Goal: Task Accomplishment & Management: Manage account settings

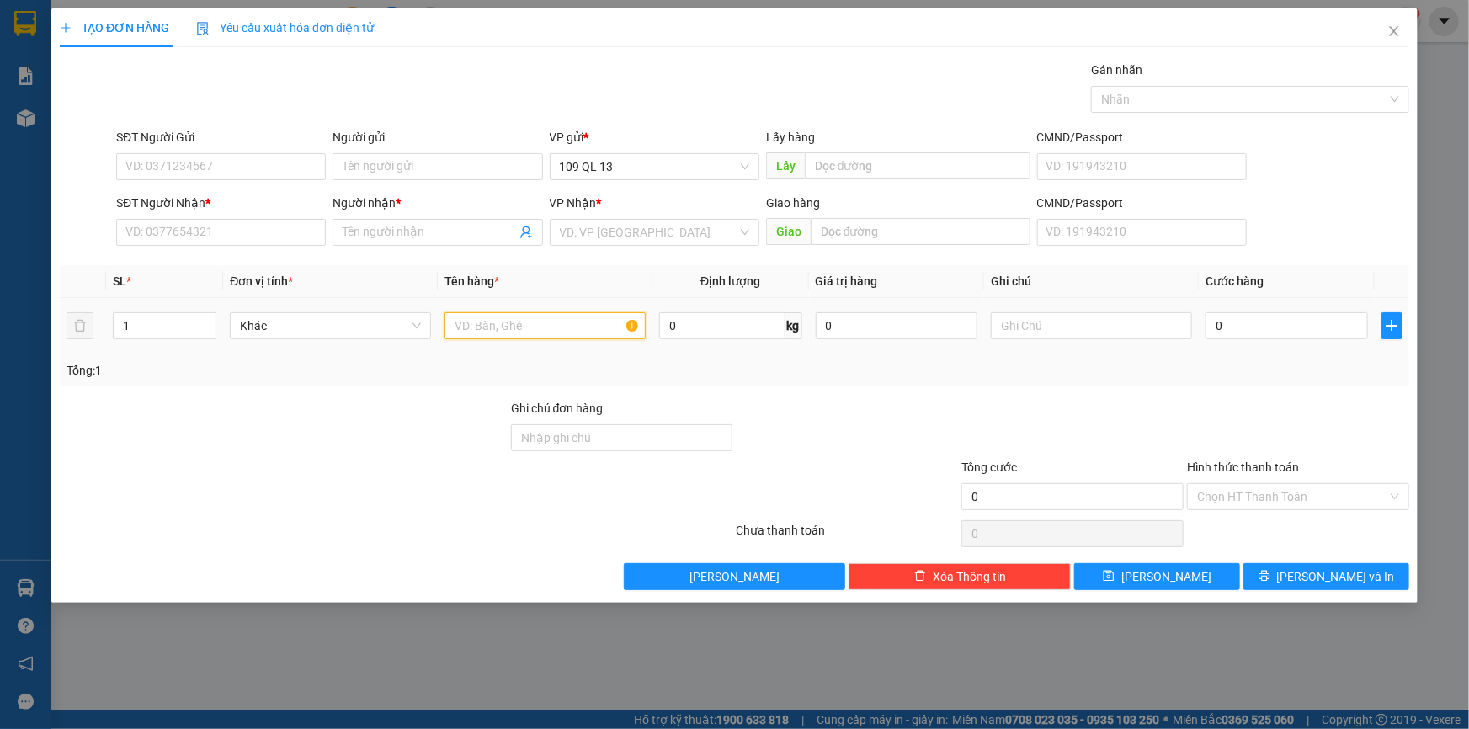
click at [519, 323] on input "text" at bounding box center [545, 325] width 201 height 27
click at [1101, 320] on input "text" at bounding box center [1091, 325] width 201 height 27
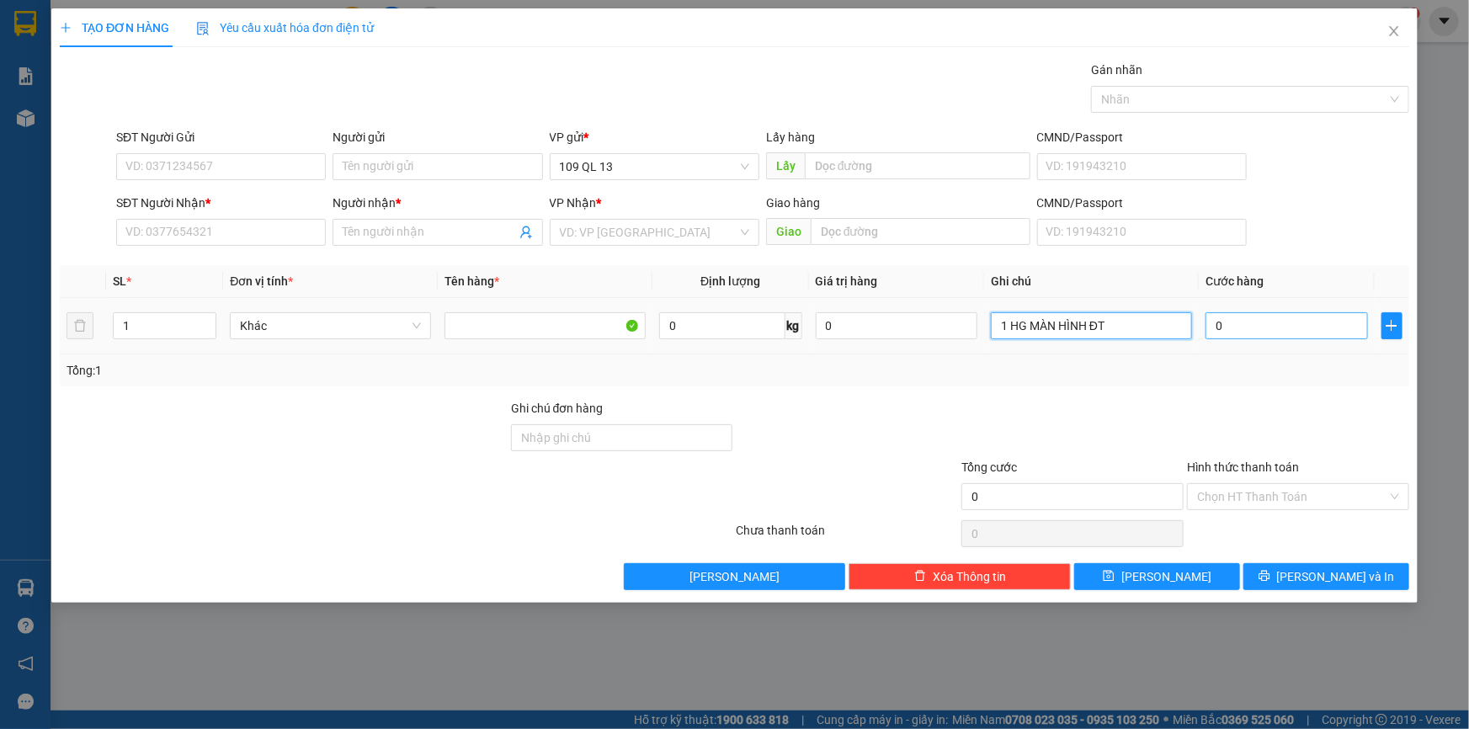
type input "1 HG MÀN HÌNH ĐT"
click at [1249, 322] on input "0" at bounding box center [1287, 325] width 163 height 27
type input "3"
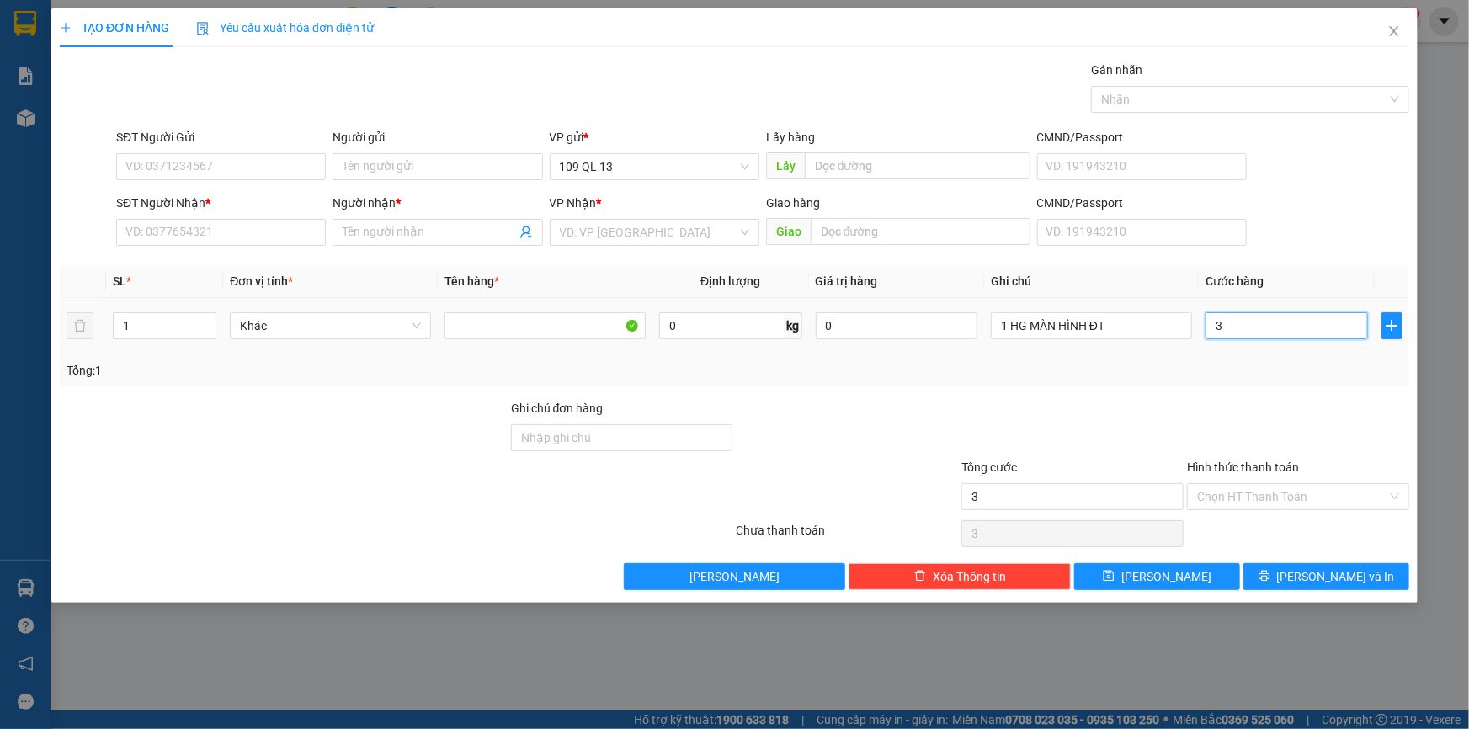
type input "30"
type input "30.000"
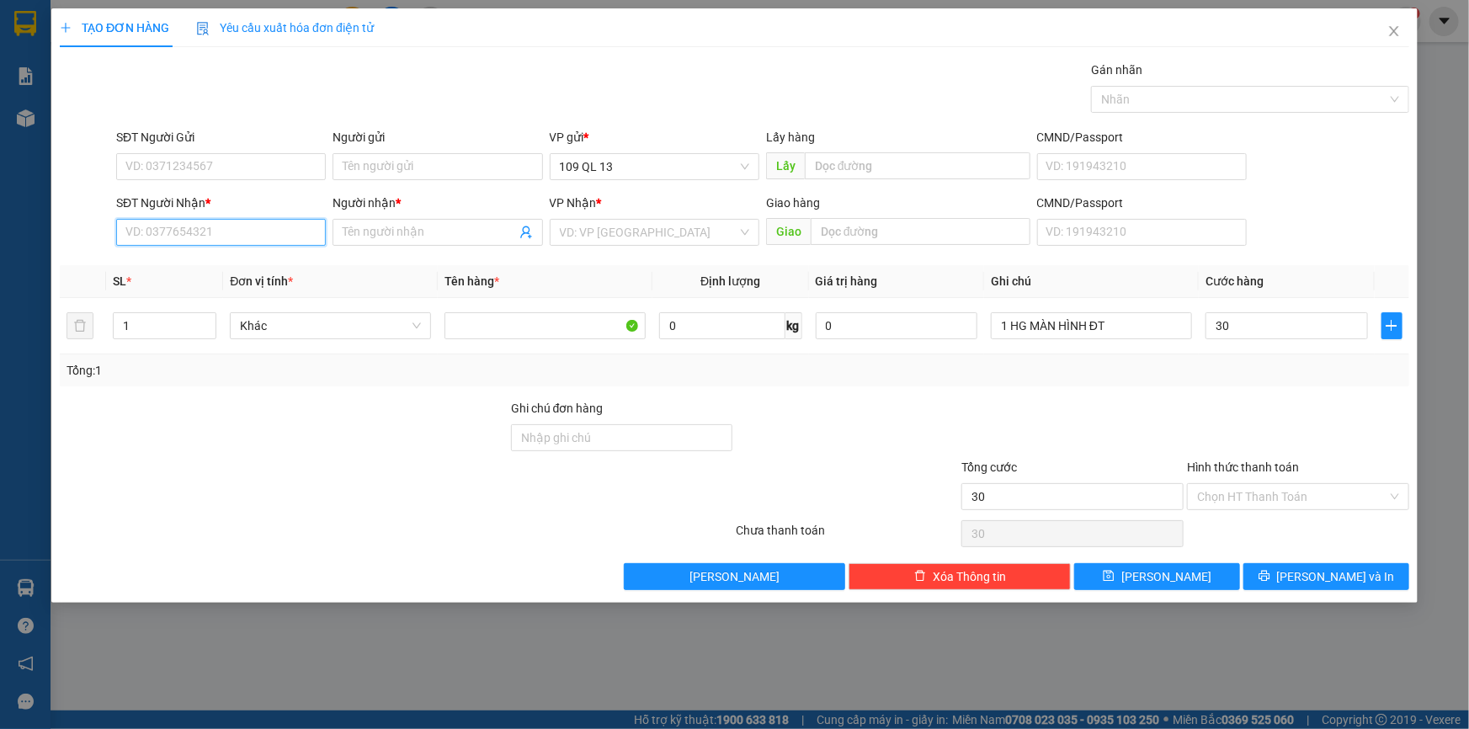
type input "30.000"
click at [236, 231] on input "SĐT Người Nhận *" at bounding box center [221, 232] width 210 height 27
type input "0903309409"
click at [211, 261] on div "0903309409 - BA HIẾU" at bounding box center [220, 266] width 189 height 19
type input "BA HIẾU"
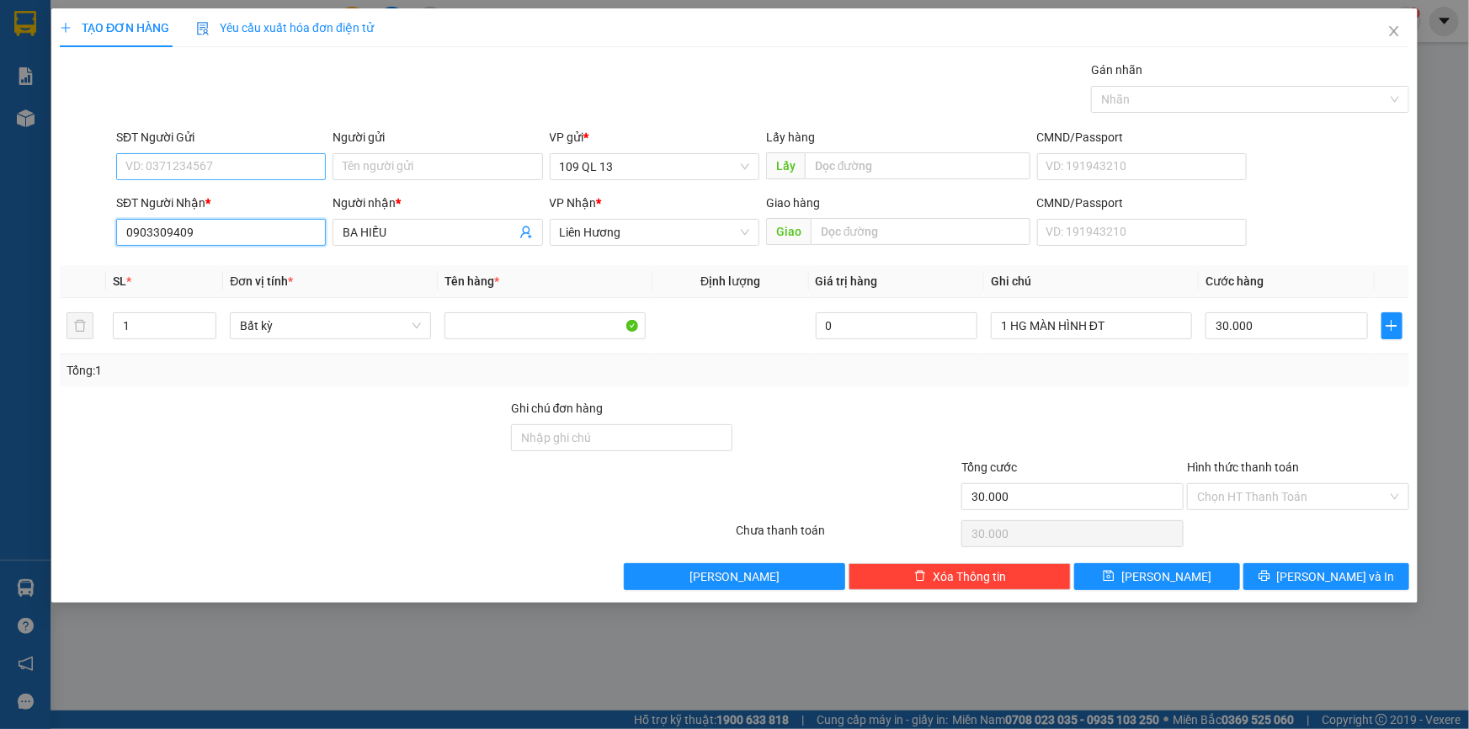
type input "0903309409"
click at [253, 168] on input "SĐT Người Gửi" at bounding box center [221, 166] width 210 height 27
click at [250, 197] on div "0333359336 - ĐẠT" at bounding box center [220, 200] width 189 height 19
type input "0333359336"
type input "ĐẠT"
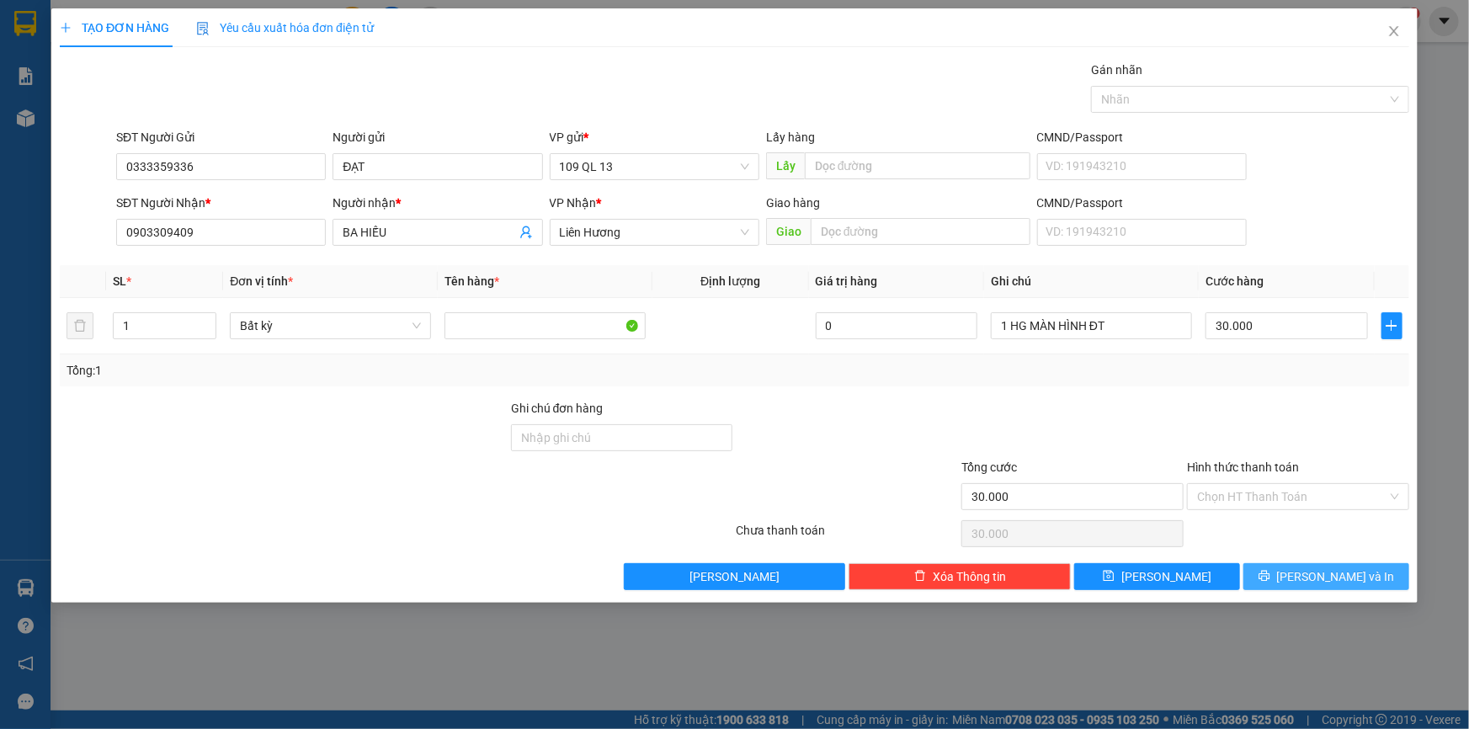
click at [1370, 573] on button "[PERSON_NAME] và In" at bounding box center [1327, 576] width 166 height 27
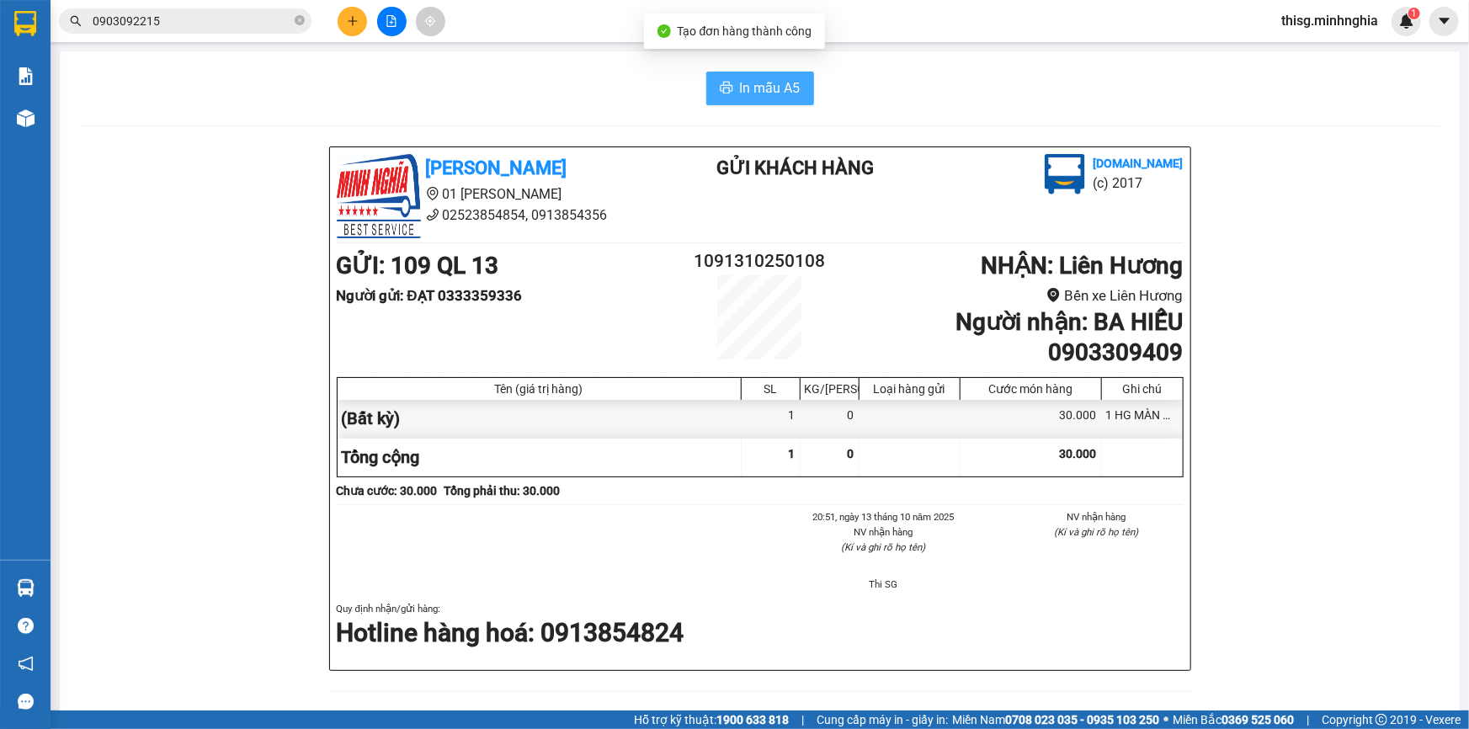
click at [740, 83] on span "In mẫu A5" at bounding box center [770, 87] width 61 height 21
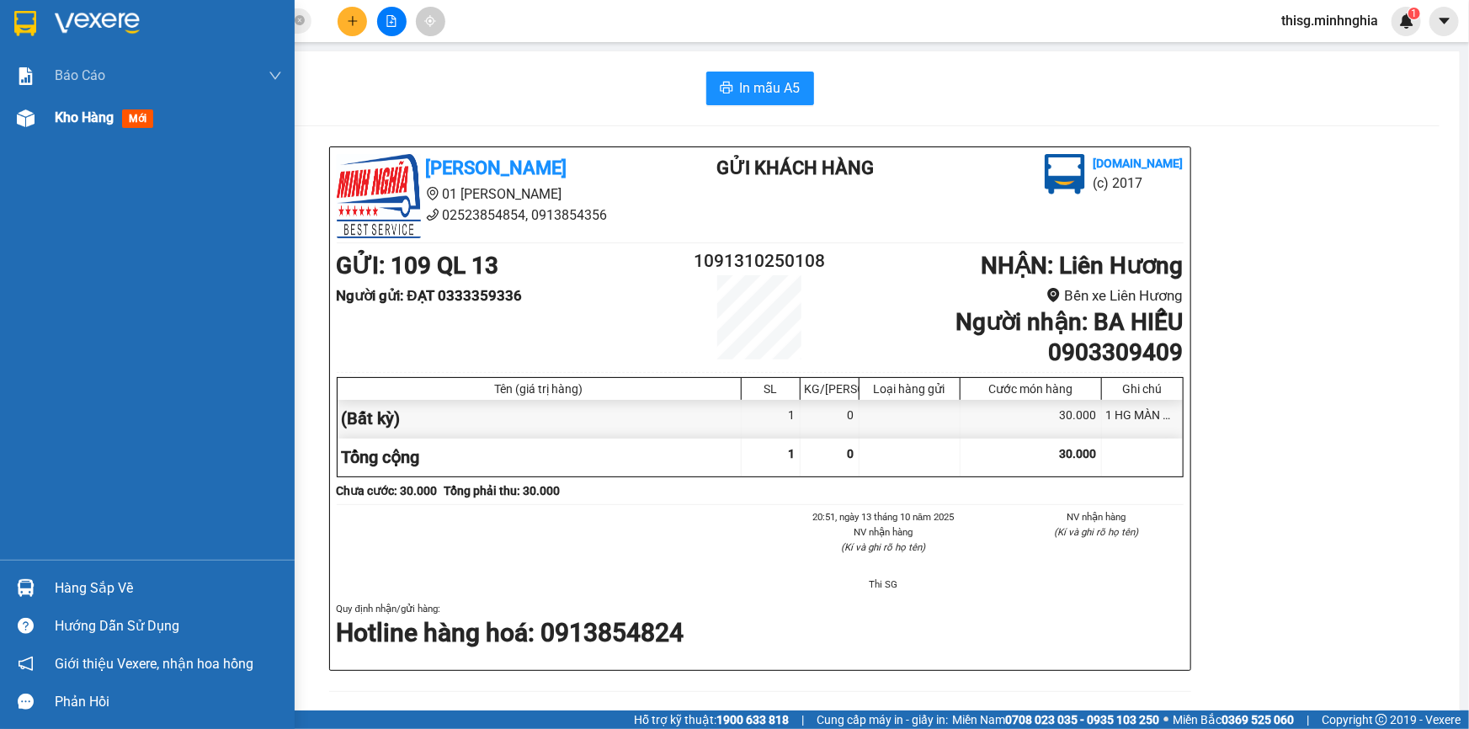
click at [63, 116] on span "Kho hàng" at bounding box center [84, 117] width 59 height 16
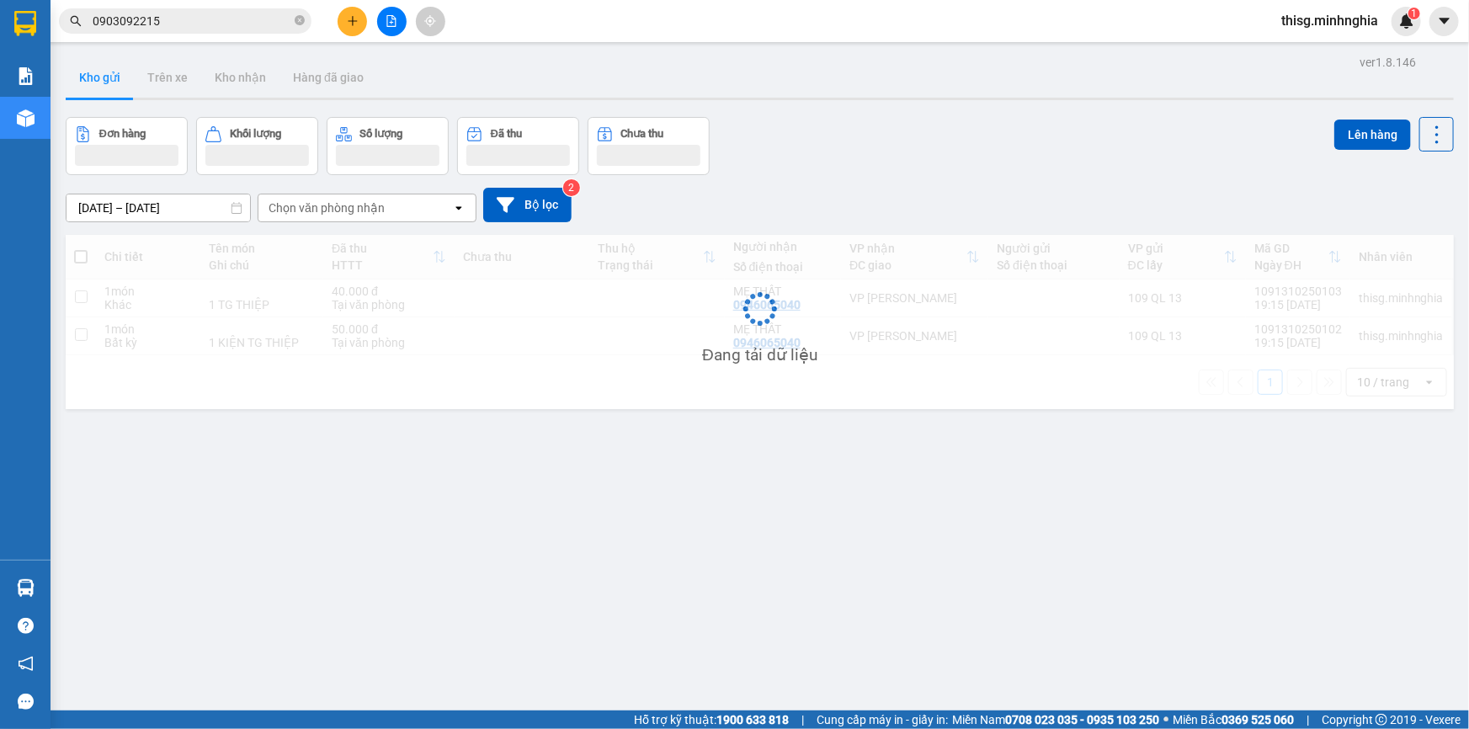
click at [395, 26] on icon "file-add" at bounding box center [391, 21] width 9 height 12
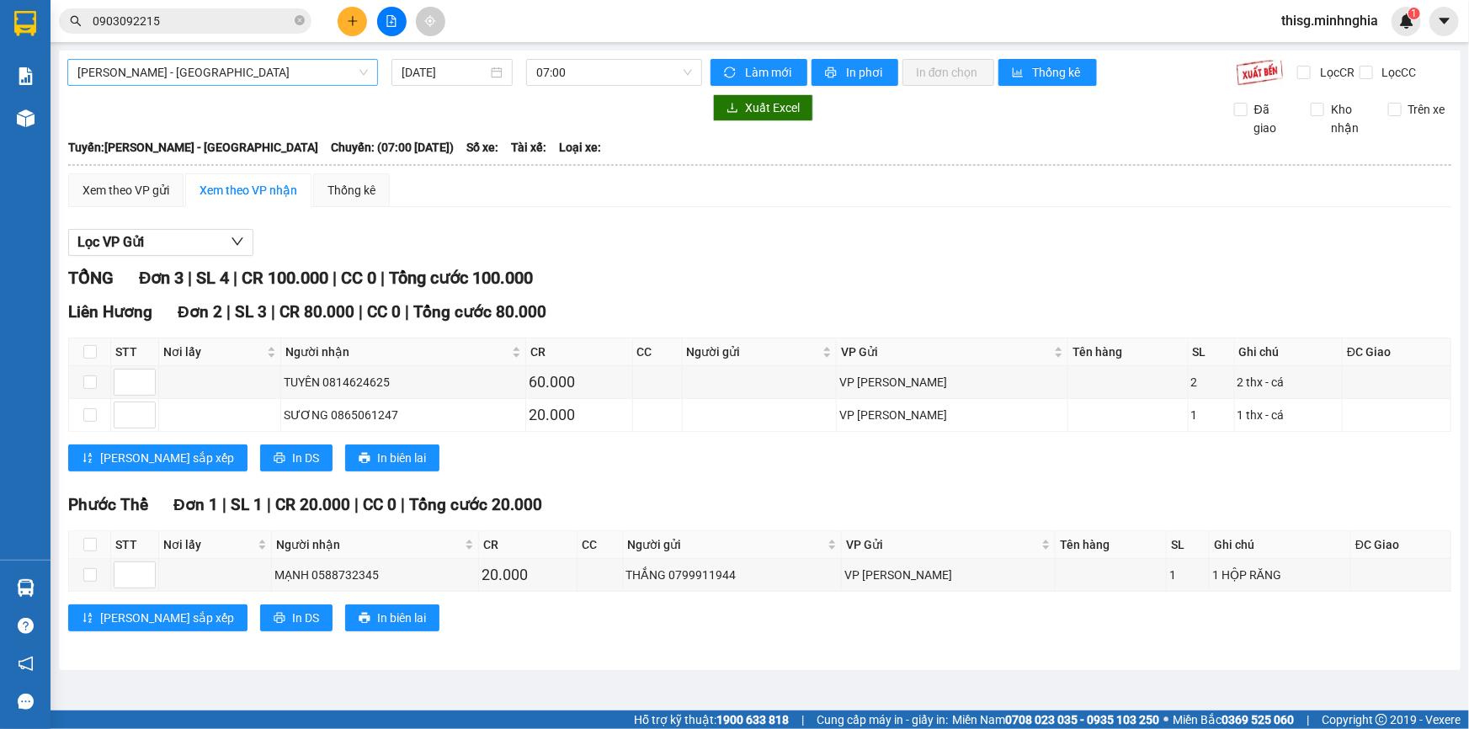
click at [171, 61] on span "[PERSON_NAME] - [GEOGRAPHIC_DATA]" at bounding box center [222, 72] width 290 height 25
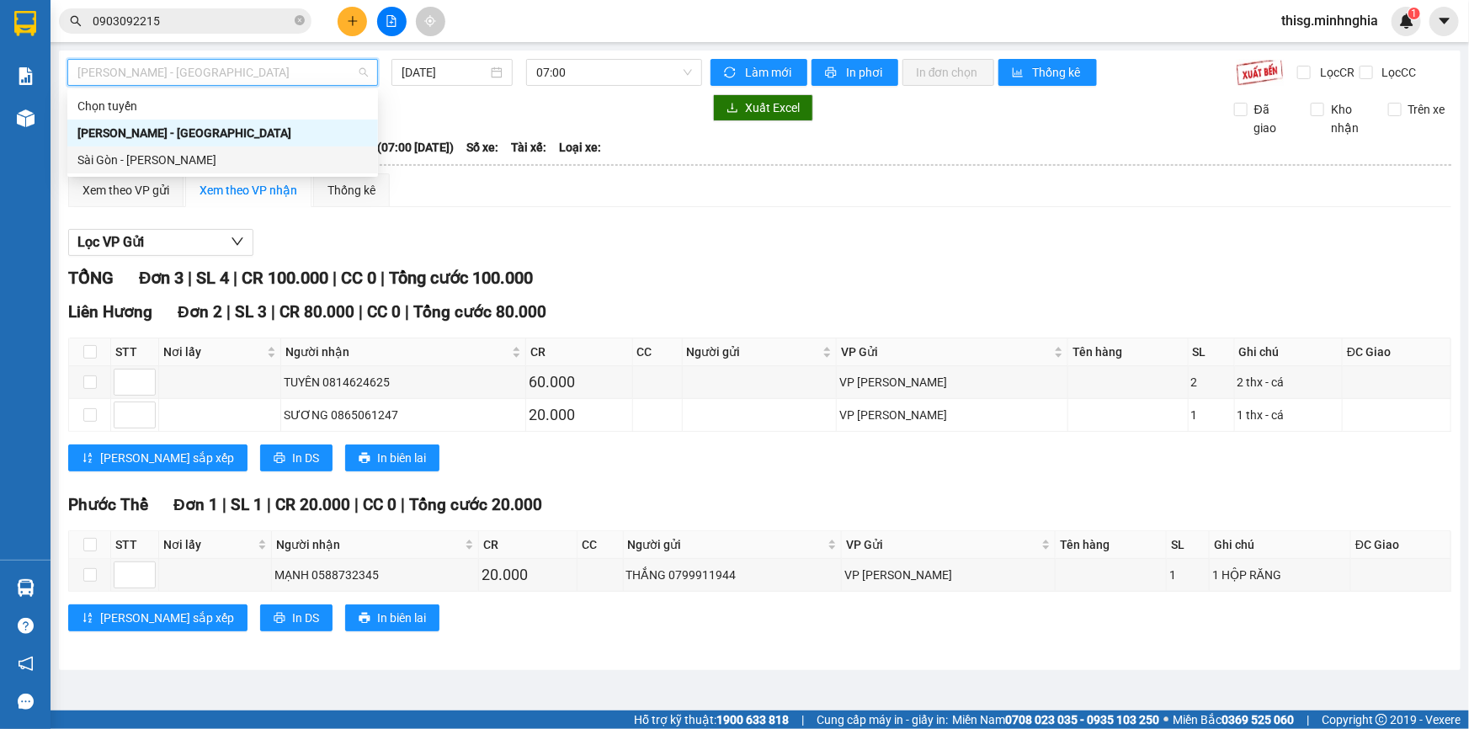
click at [173, 160] on div "Sài Gòn - [PERSON_NAME]" at bounding box center [222, 160] width 290 height 19
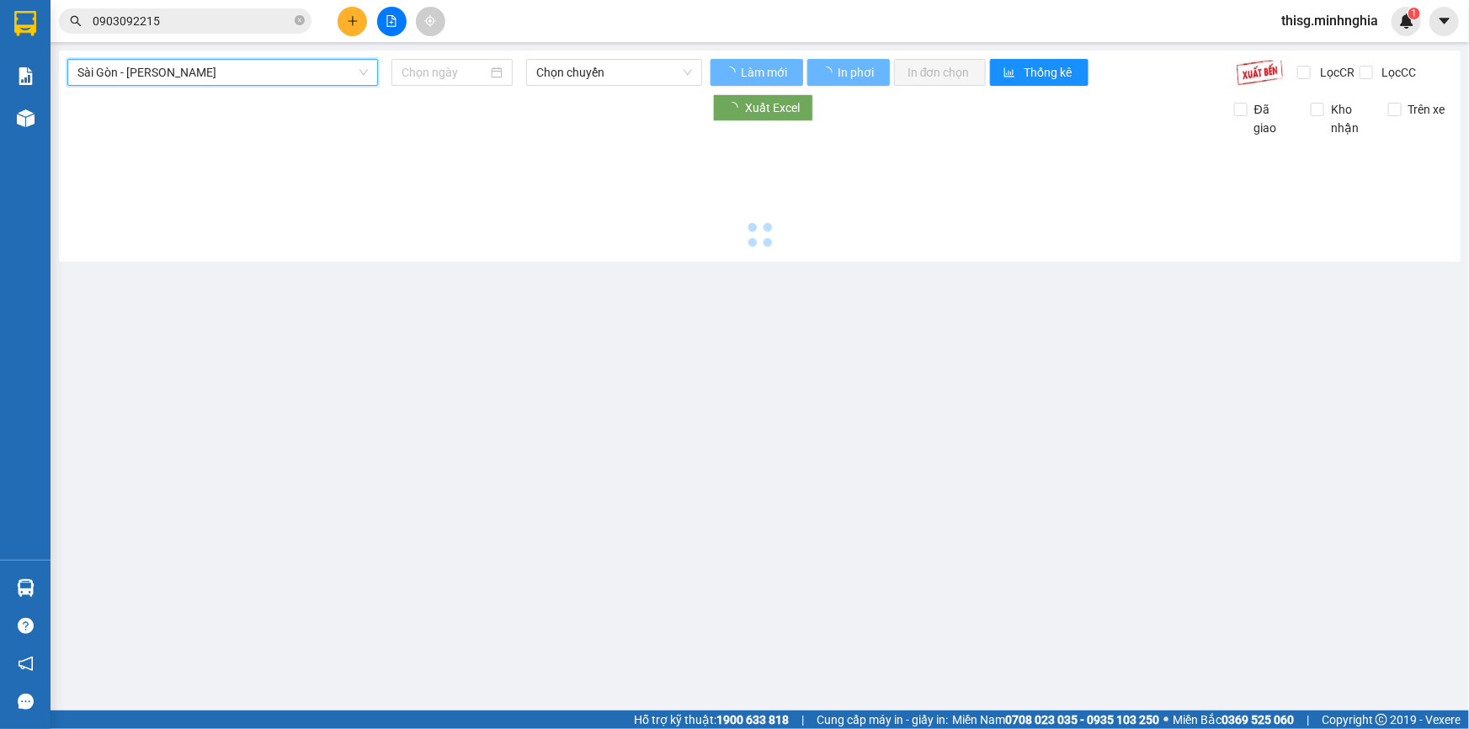
type input "[DATE]"
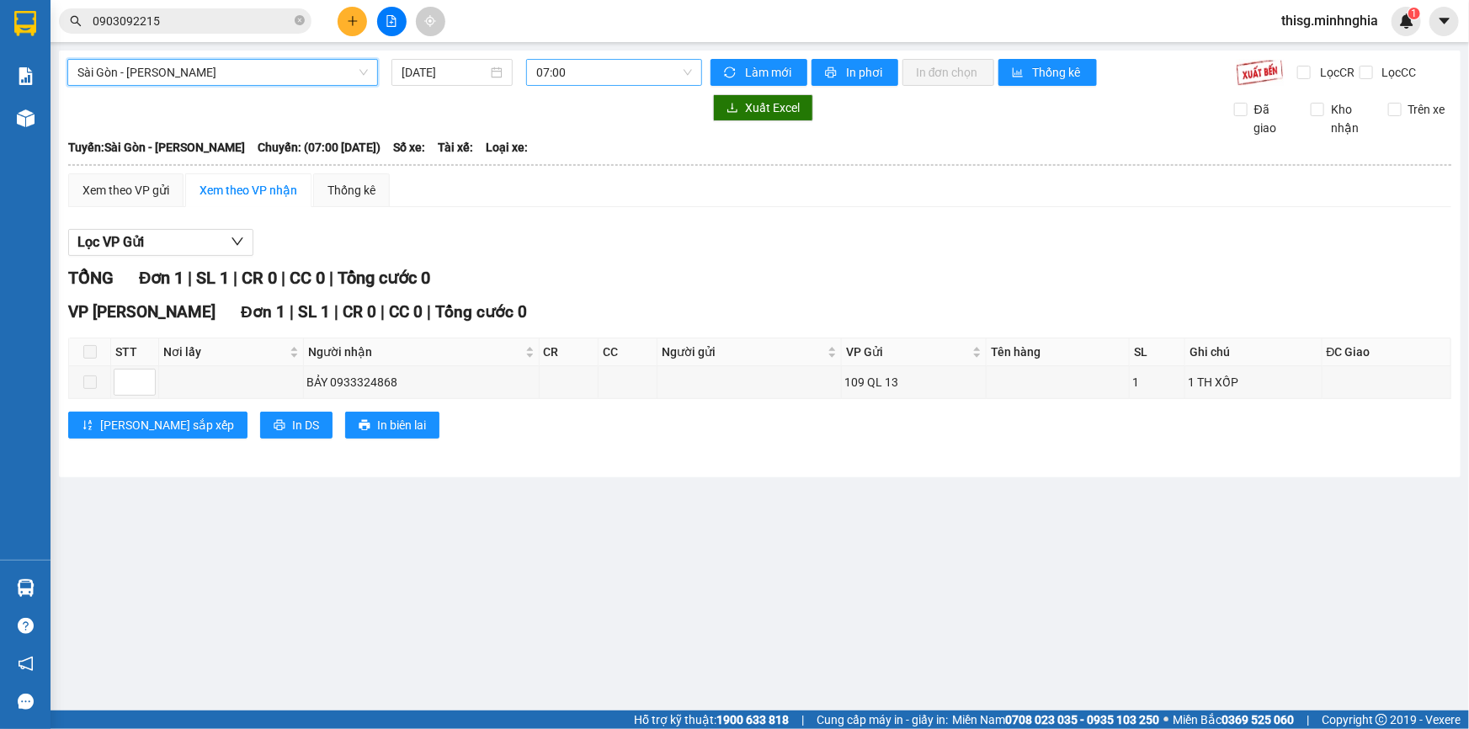
click at [558, 71] on span "07:00" at bounding box center [614, 72] width 156 height 25
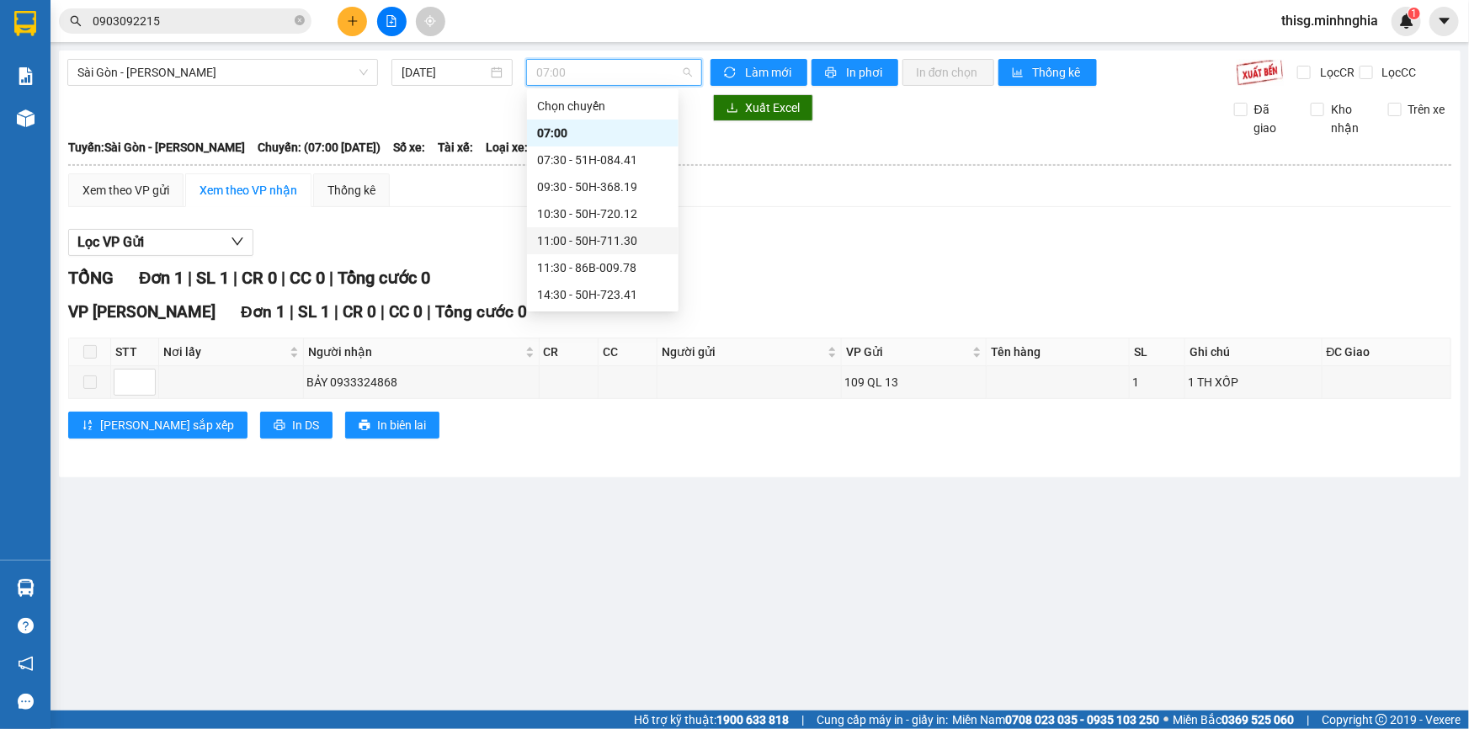
scroll to position [152, 0]
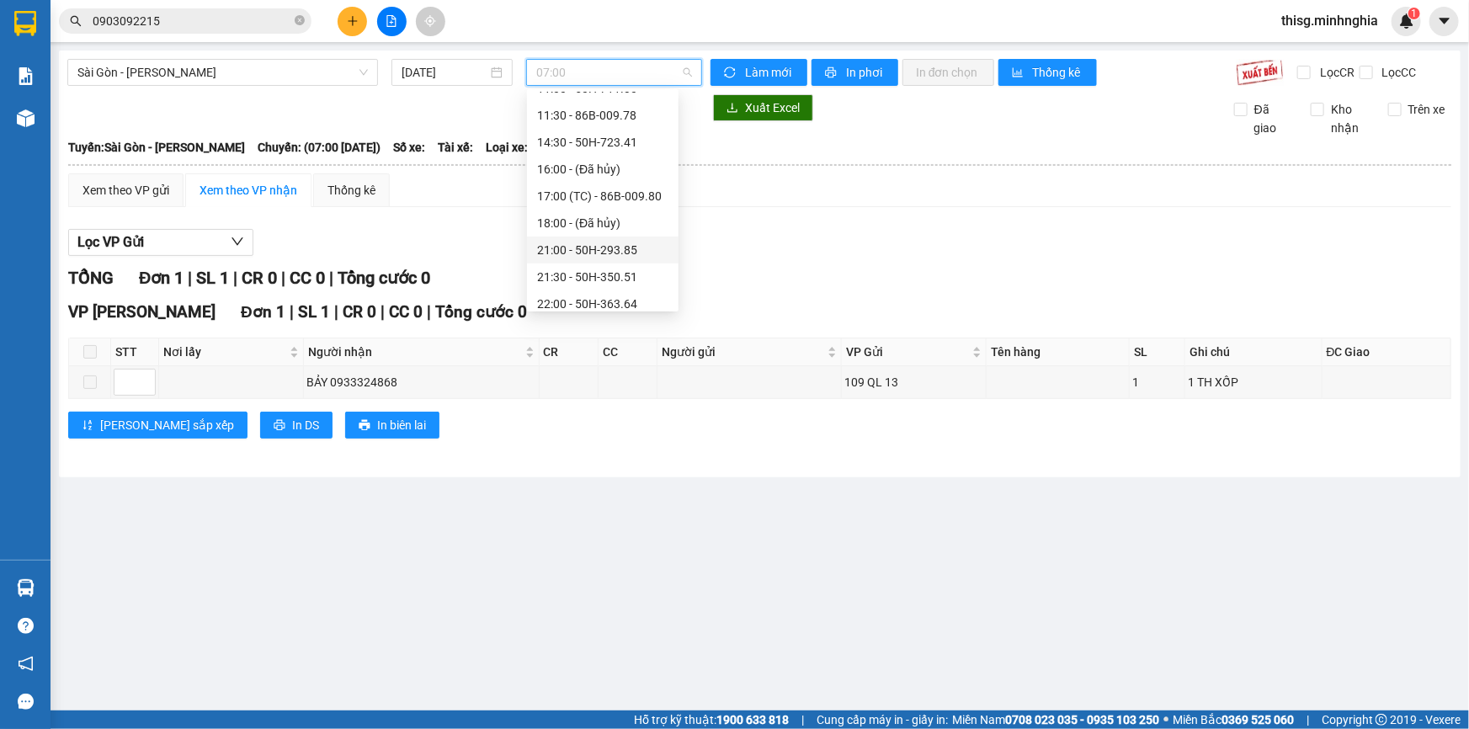
click at [578, 247] on div "21:00 - 50H-293.85" at bounding box center [602, 250] width 131 height 19
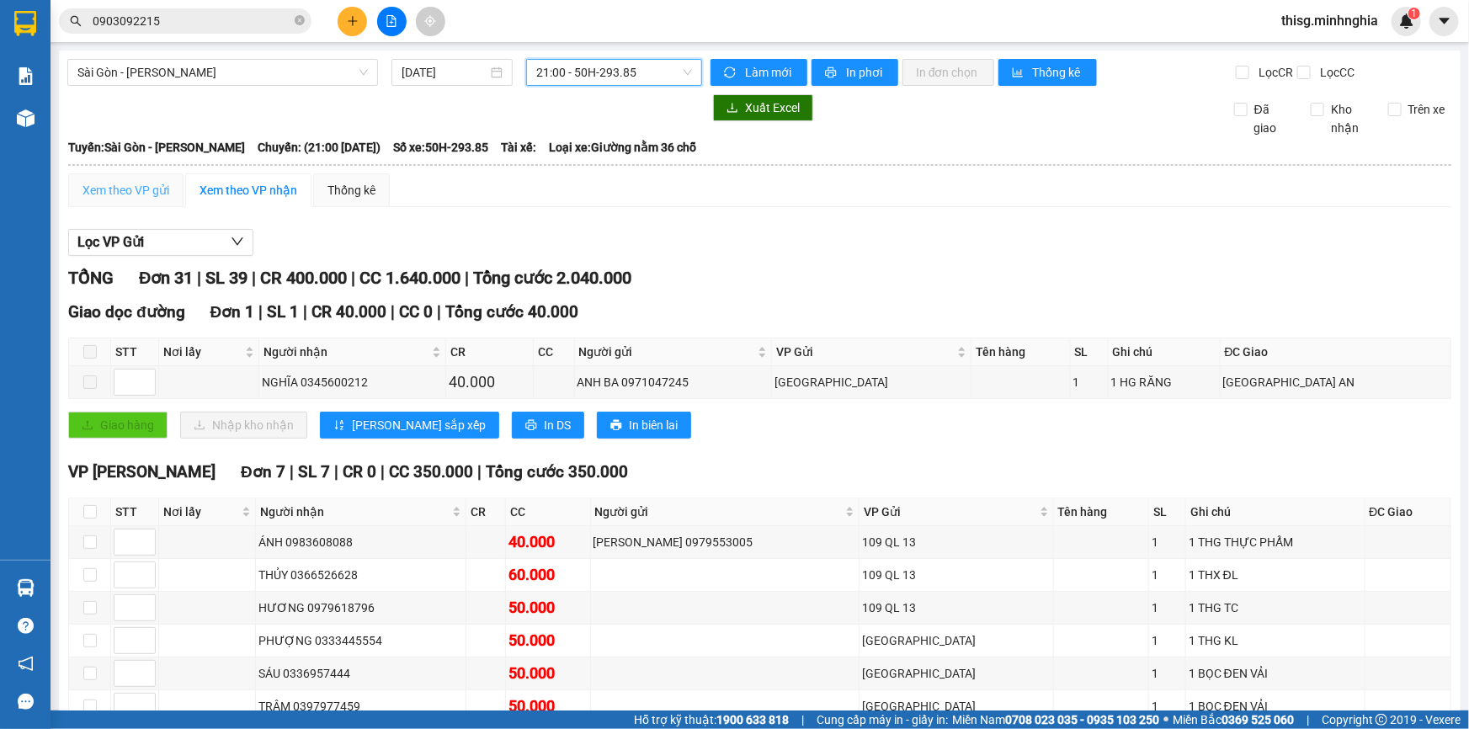
click at [115, 201] on div "Xem theo VP gửi" at bounding box center [125, 190] width 115 height 34
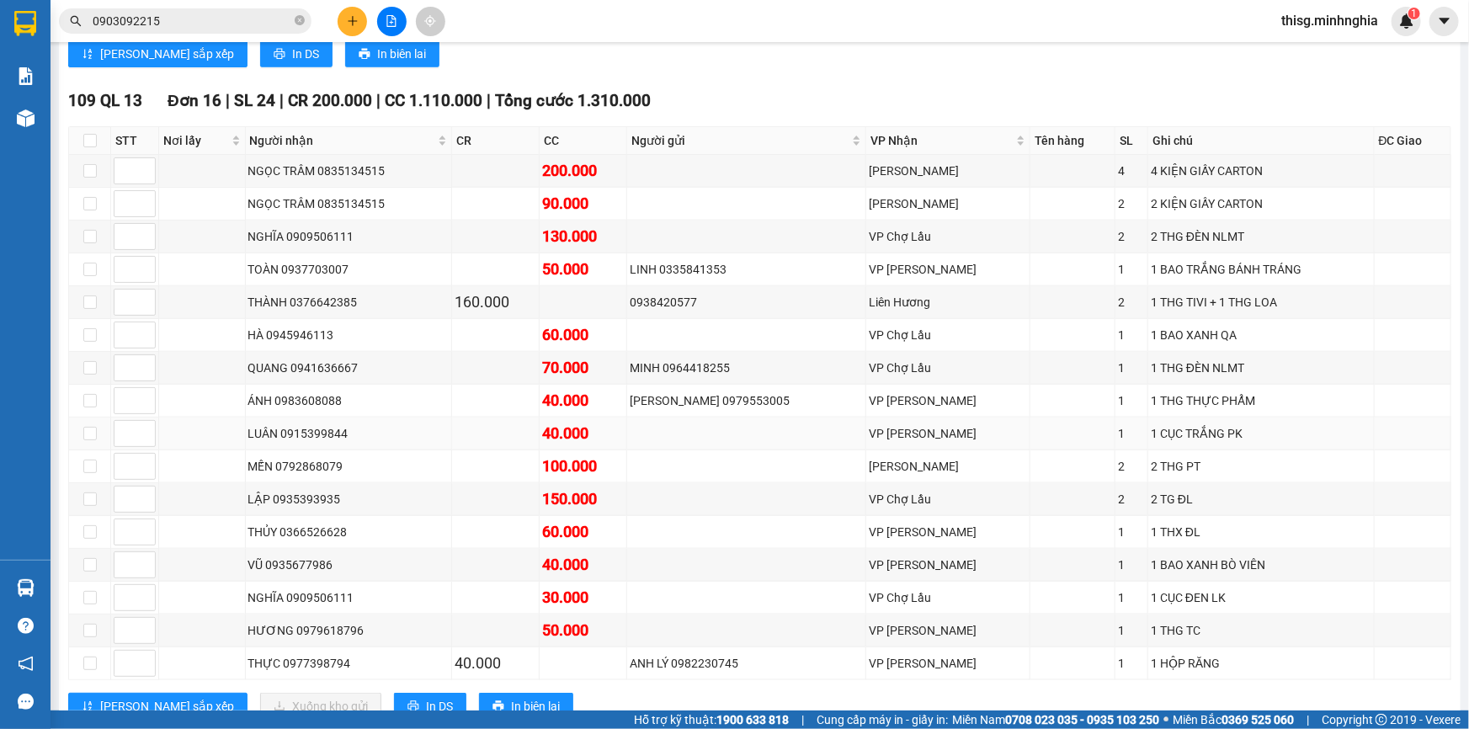
scroll to position [879, 0]
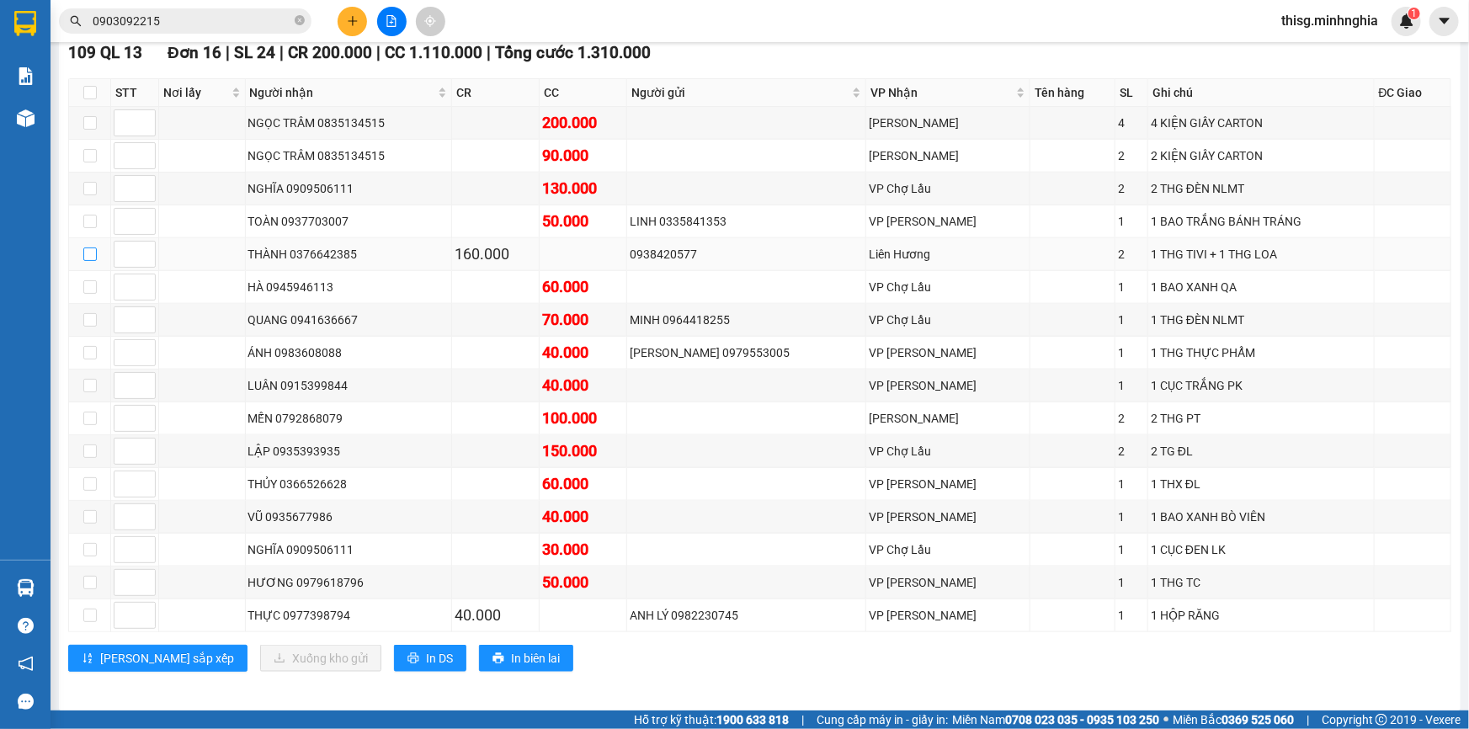
click at [83, 248] on input "checkbox" at bounding box center [89, 254] width 13 height 13
checkbox input "true"
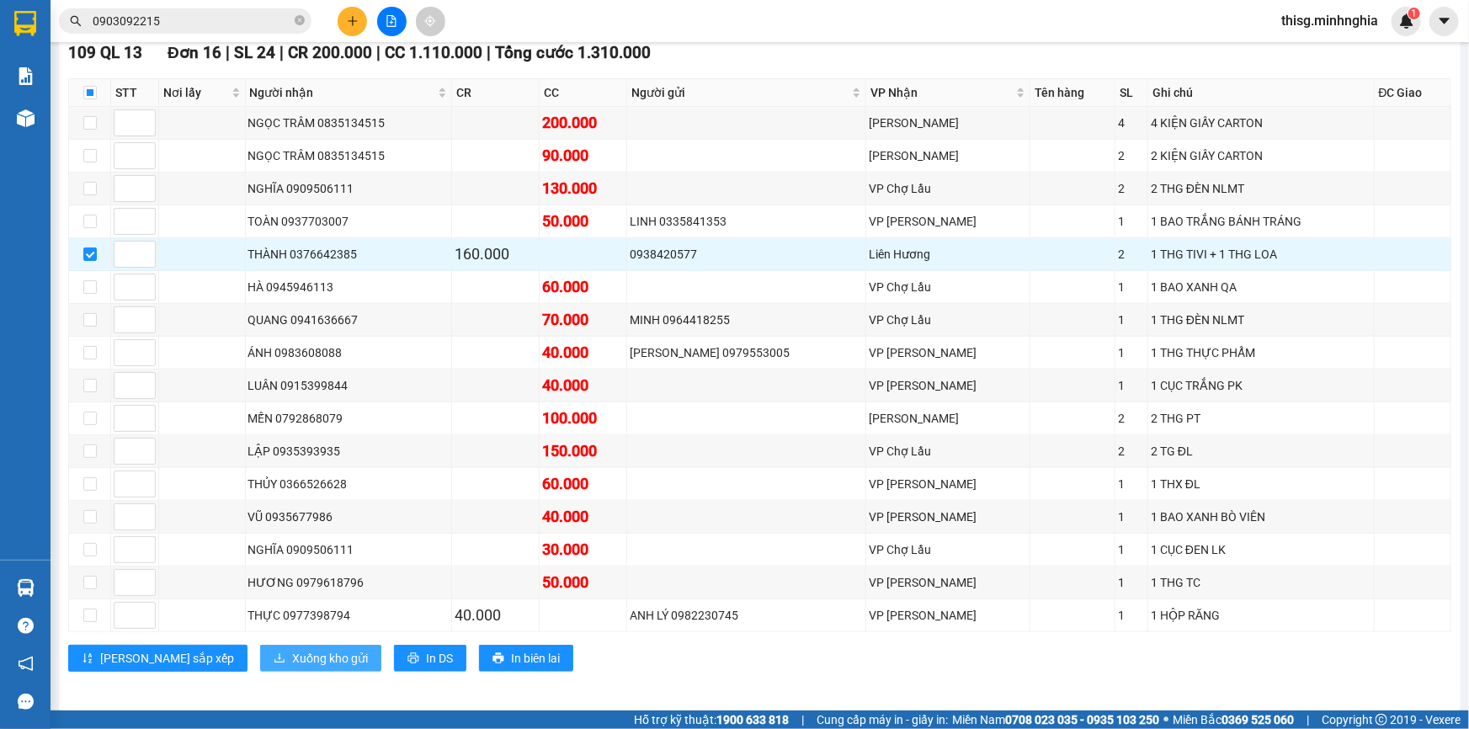
click at [292, 649] on span "Xuống kho gửi" at bounding box center [330, 658] width 76 height 19
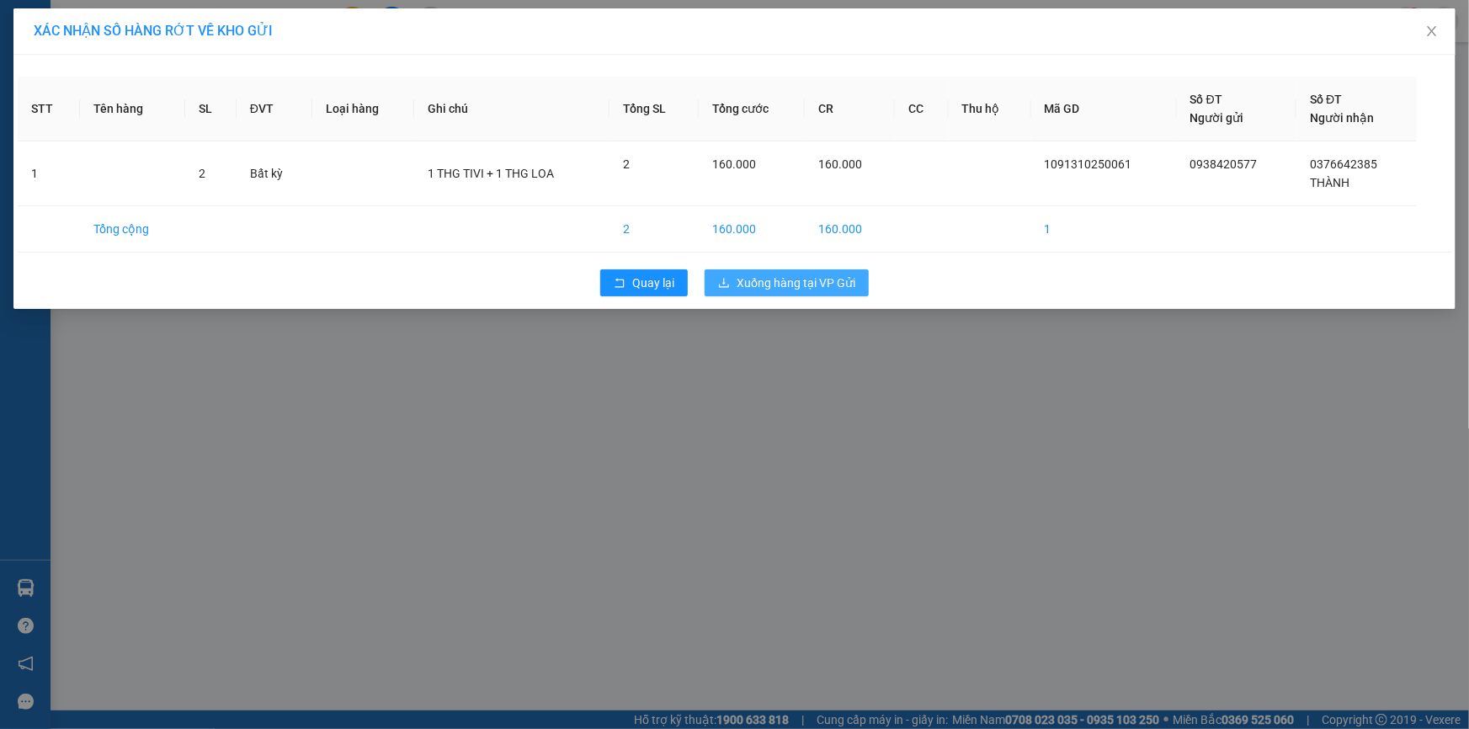
click at [815, 286] on span "Xuống hàng tại VP Gửi" at bounding box center [796, 283] width 119 height 19
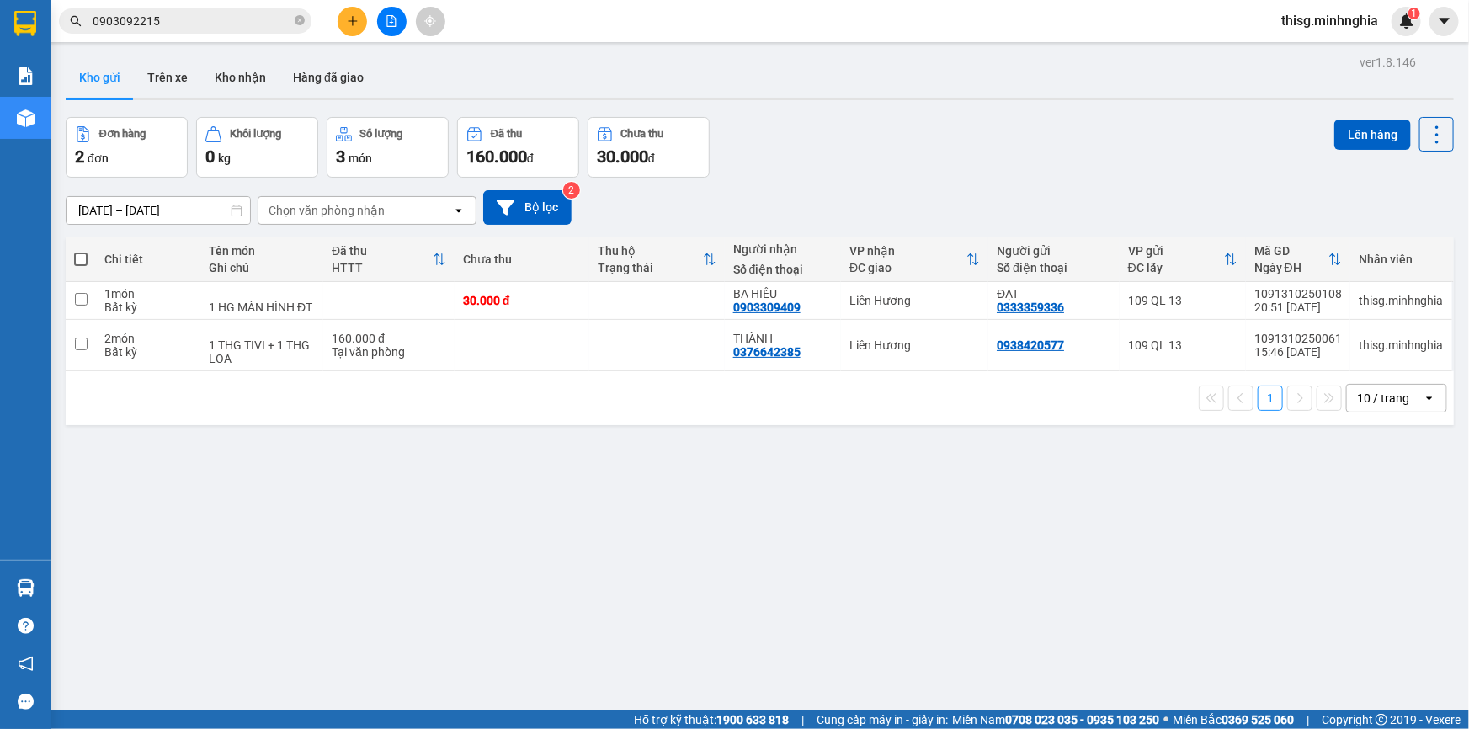
click at [83, 259] on span at bounding box center [80, 259] width 13 height 13
click at [81, 251] on input "checkbox" at bounding box center [81, 251] width 0 height 0
checkbox input "true"
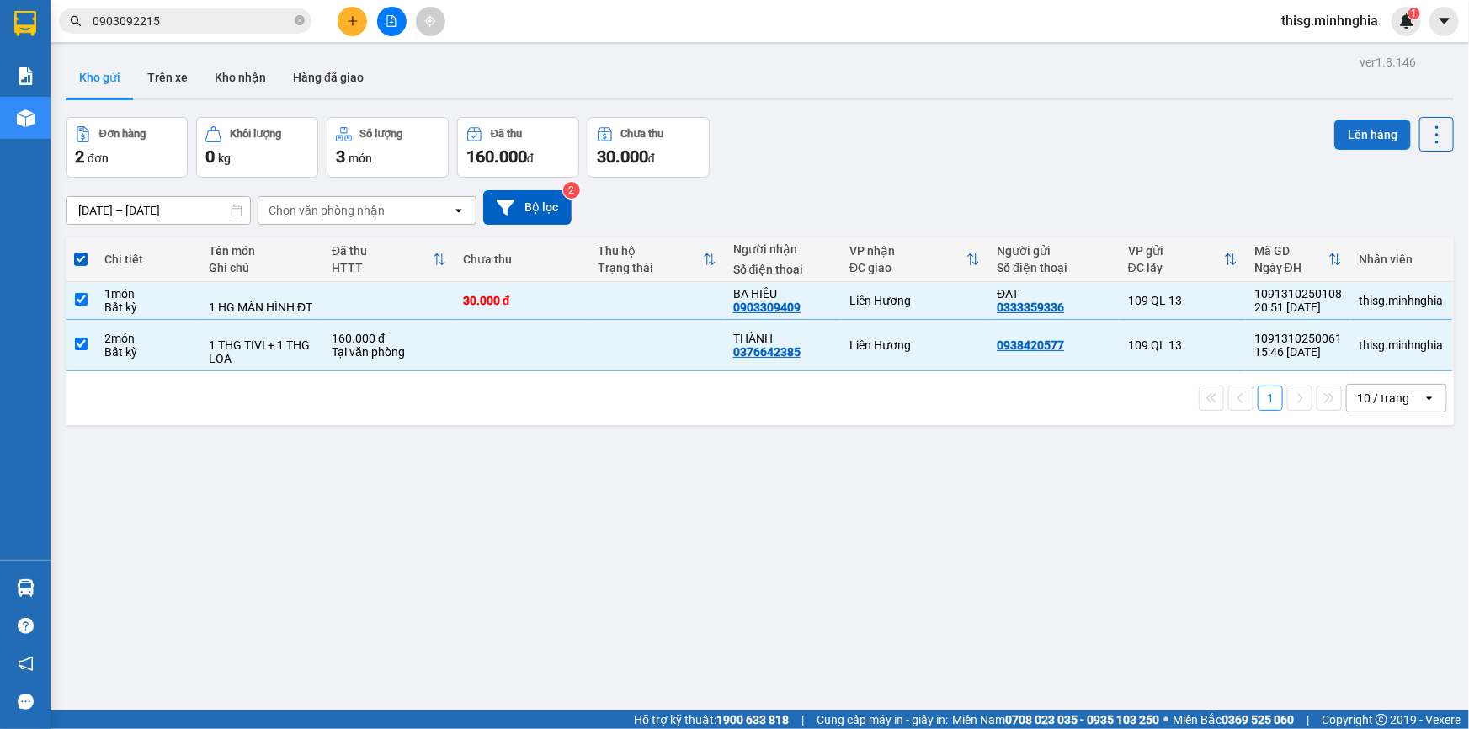
click at [1362, 136] on button "Lên hàng" at bounding box center [1373, 135] width 77 height 30
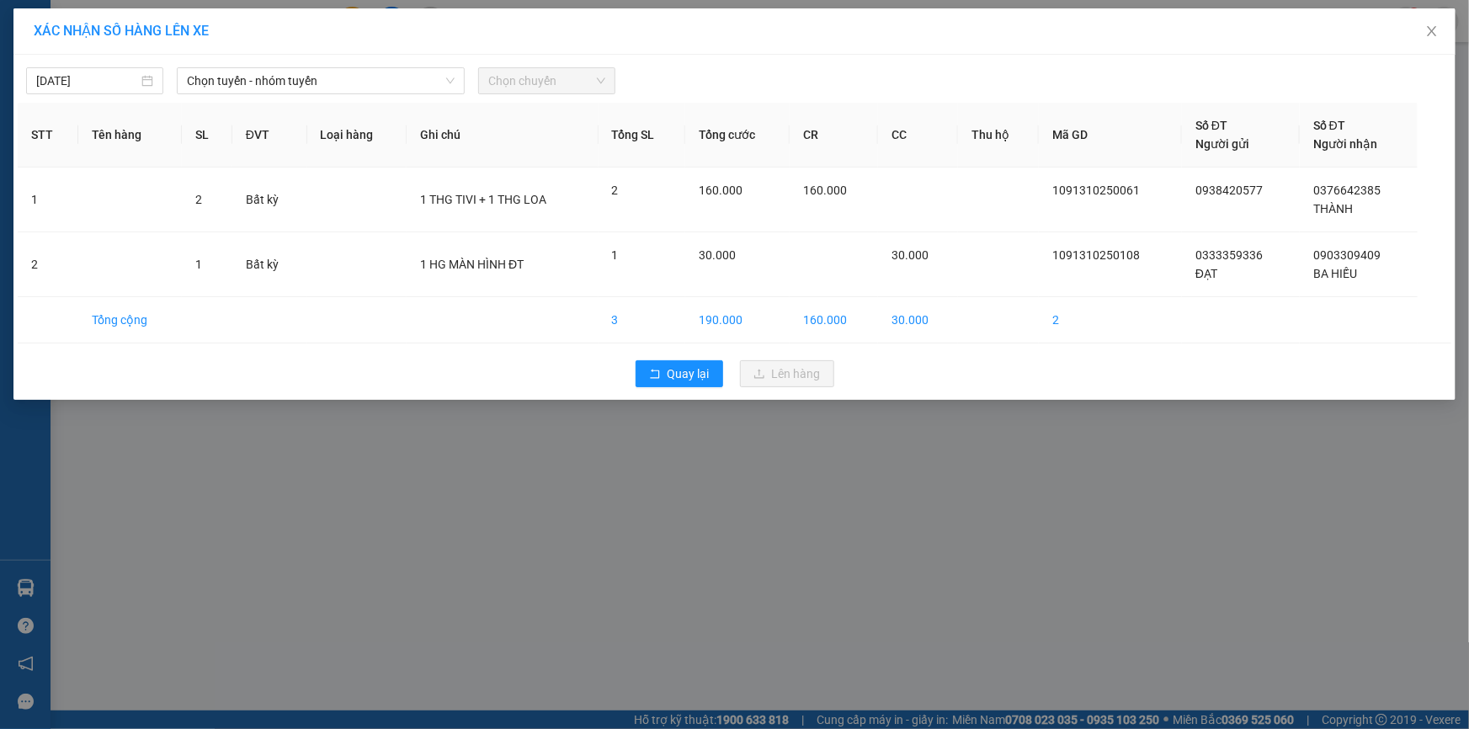
click at [361, 63] on div "[DATE] Chọn tuyến - nhóm tuyến Chọn chuyến" at bounding box center [735, 76] width 1434 height 35
click at [358, 82] on span "Chọn tuyến - nhóm tuyến" at bounding box center [321, 80] width 268 height 25
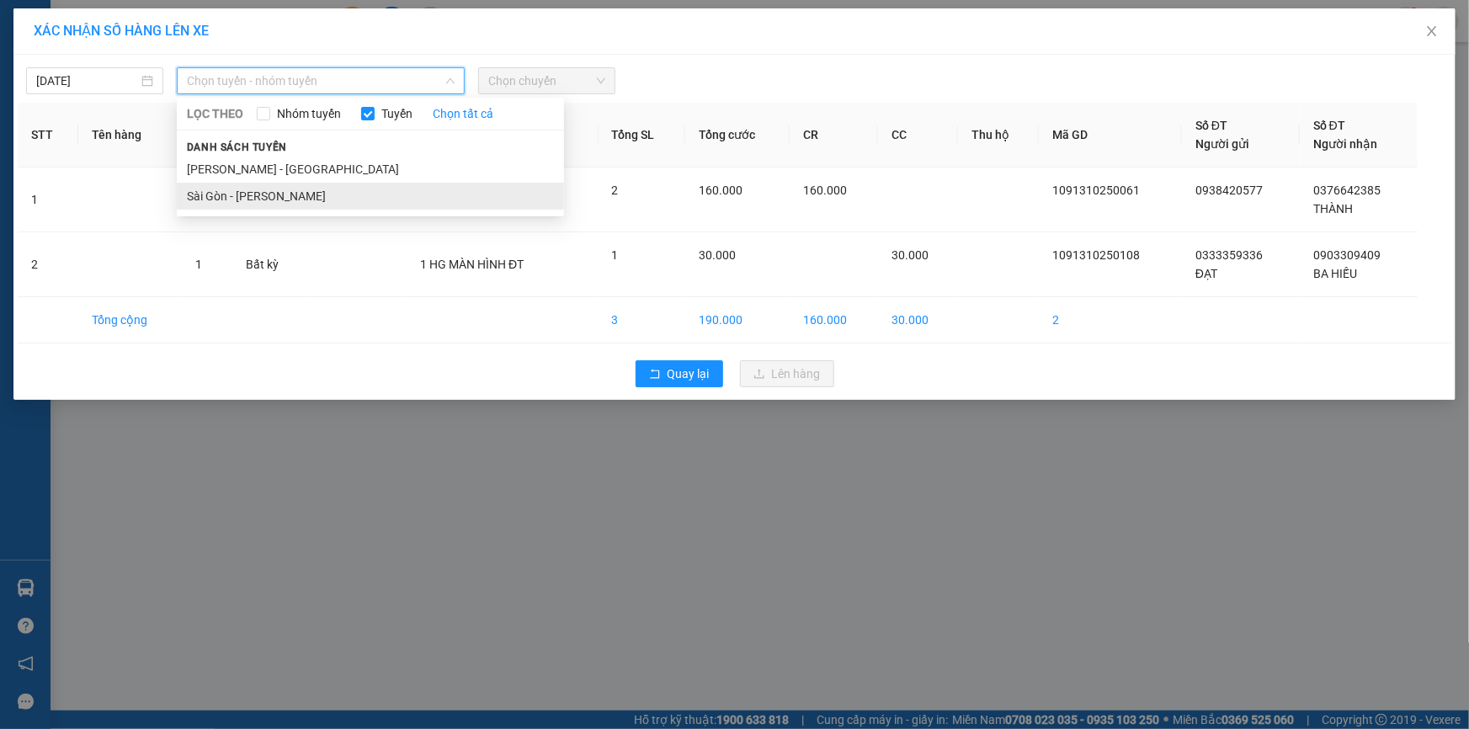
click at [333, 190] on li "Sài Gòn - [PERSON_NAME]" at bounding box center [370, 196] width 387 height 27
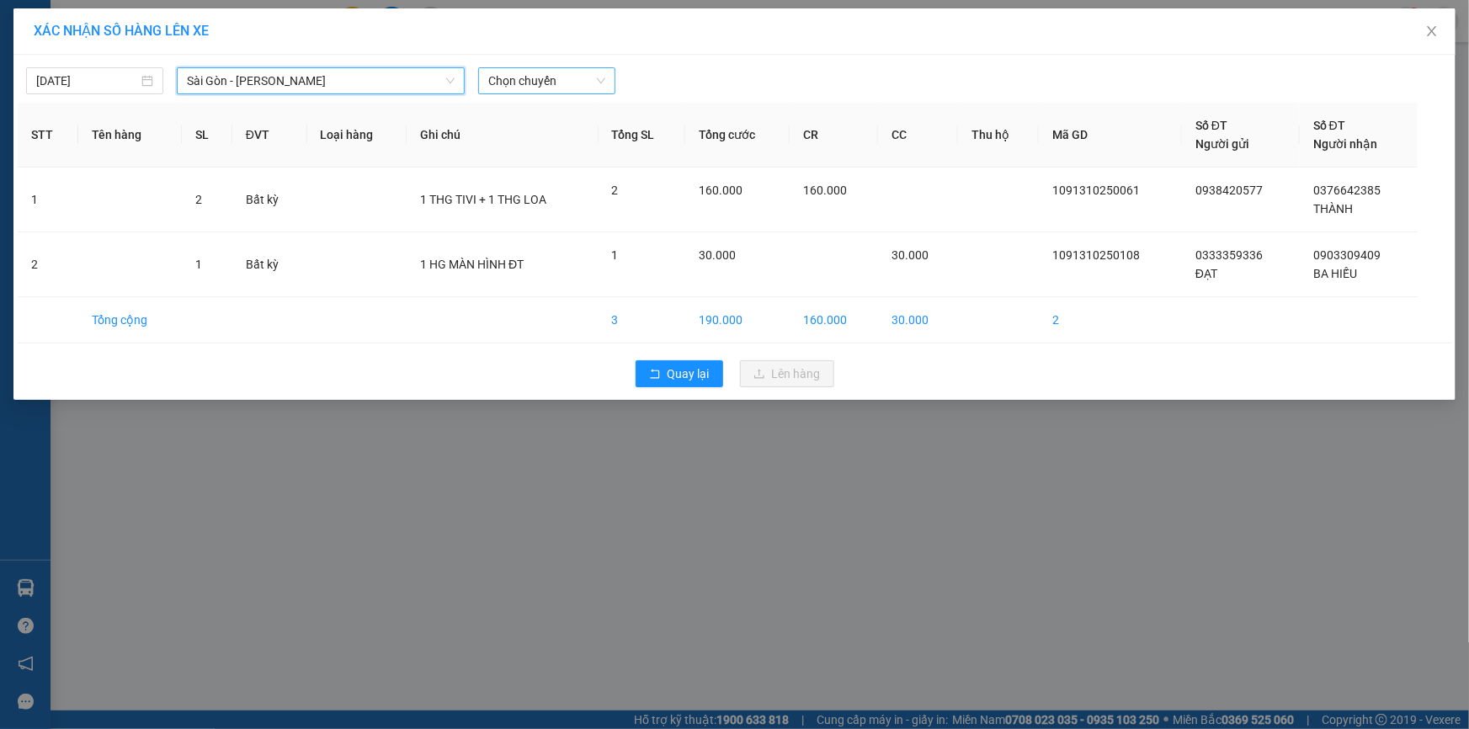
click at [514, 86] on span "Chọn chuyến" at bounding box center [546, 80] width 117 height 25
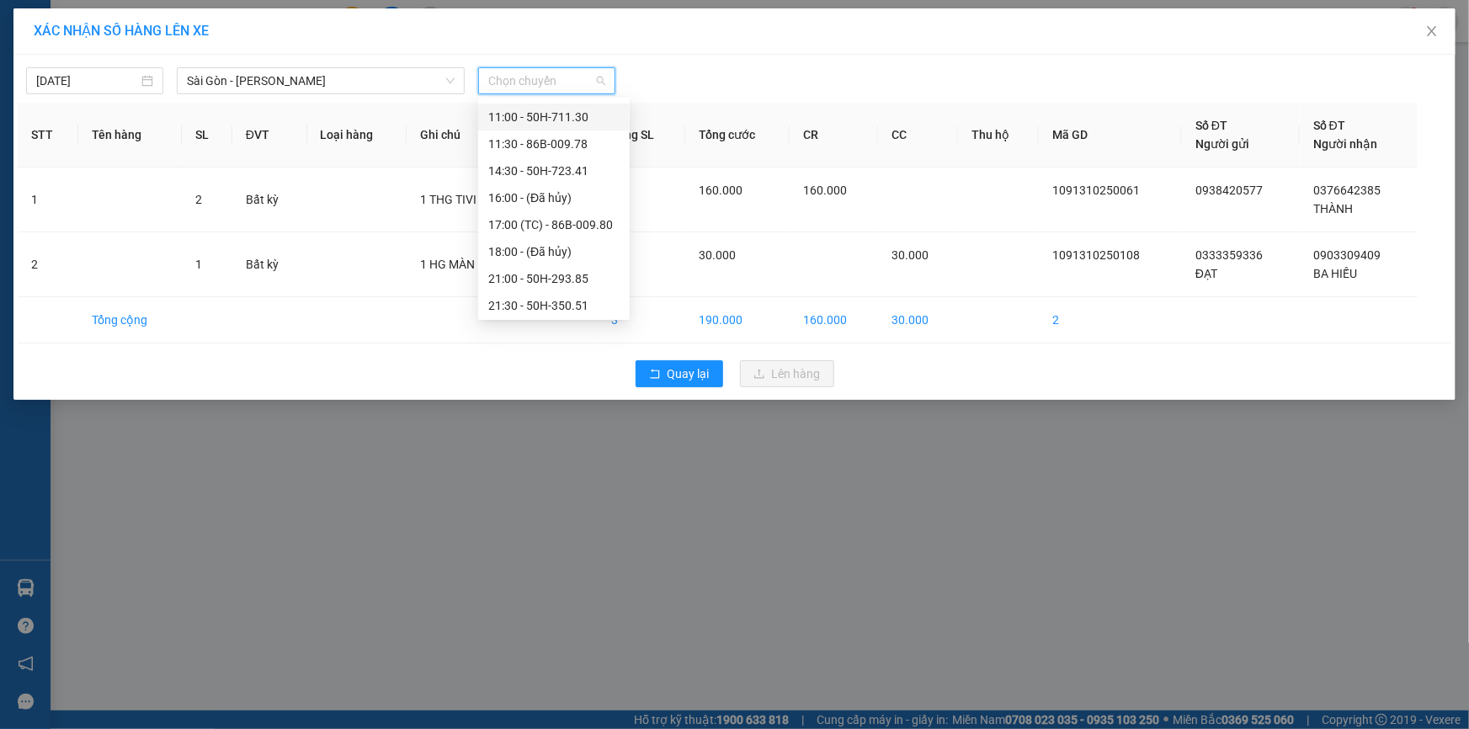
scroll to position [161, 0]
click at [551, 273] on div "21:30 - 50H-350.51" at bounding box center [553, 277] width 131 height 19
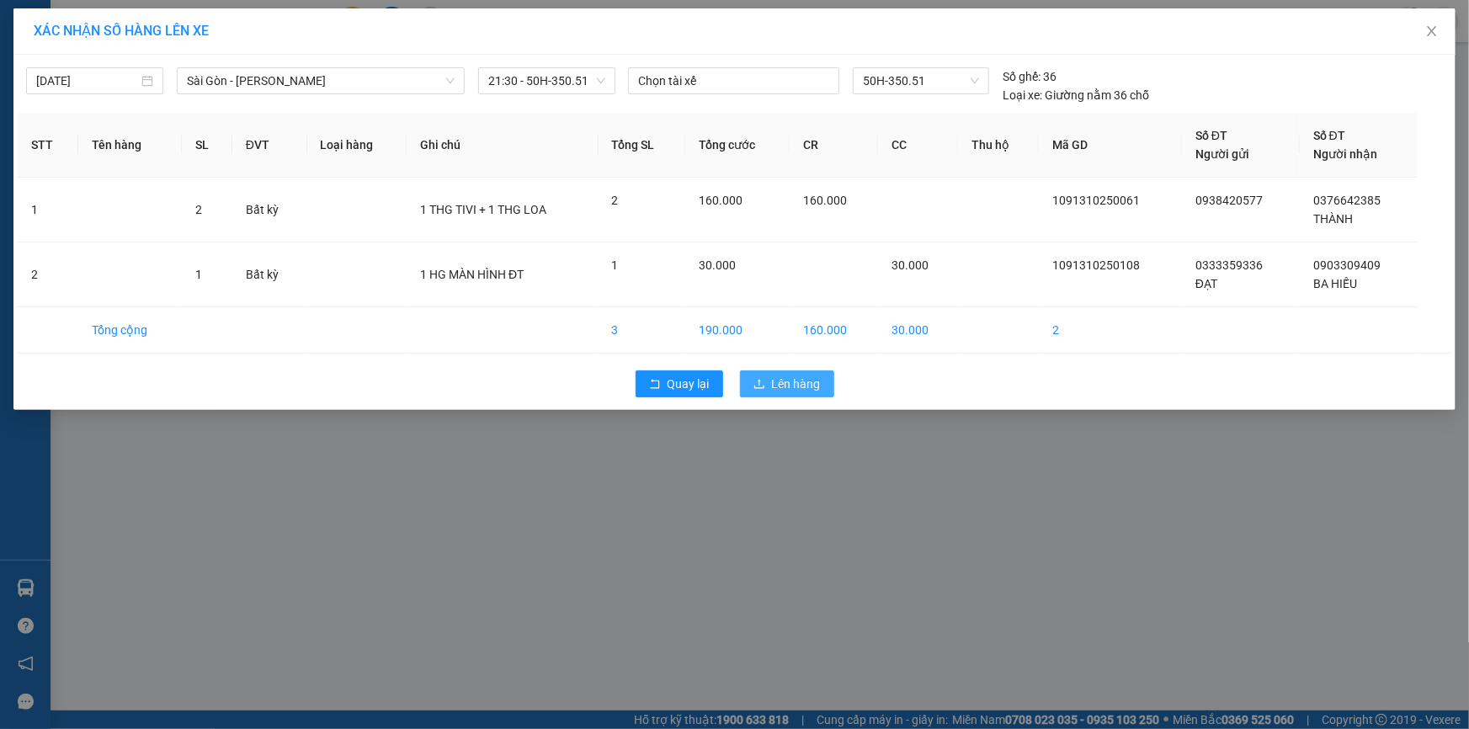
click at [810, 381] on span "Lên hàng" at bounding box center [796, 384] width 49 height 19
